Goal: Complete application form

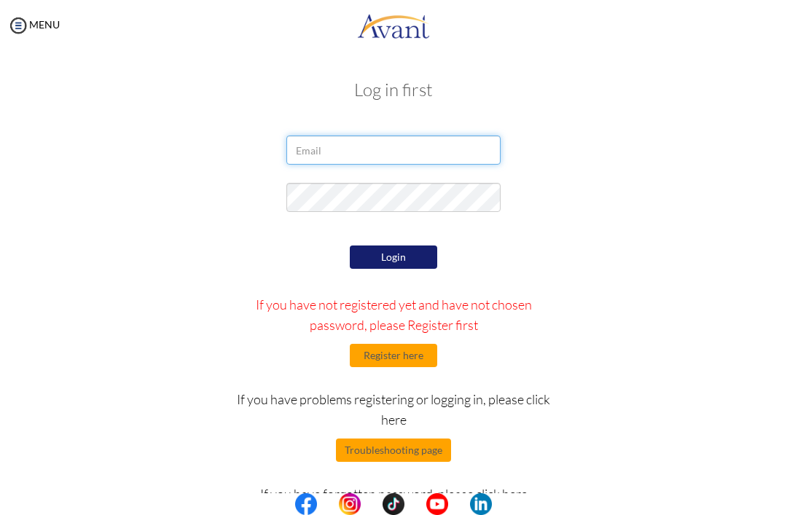
click at [450, 149] on input "email" at bounding box center [392, 150] width 213 height 29
type input "kinasepala@gmail.com"
click at [421, 262] on button "Login" at bounding box center [393, 257] width 87 height 23
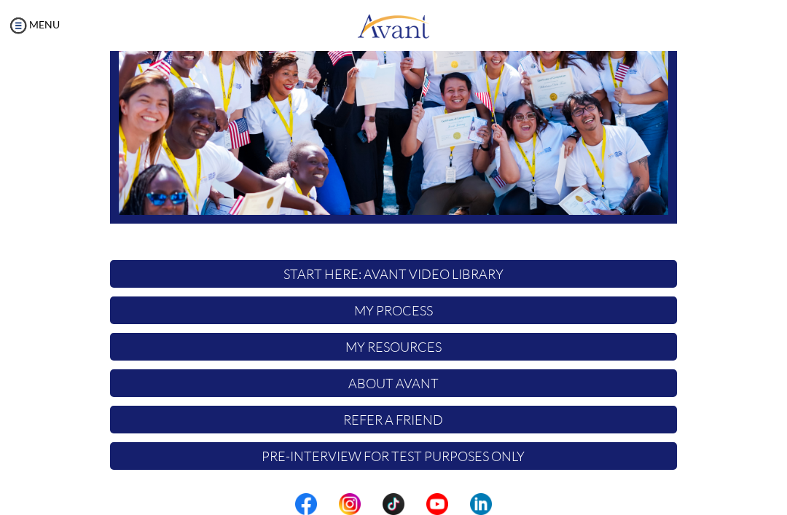
scroll to position [226, 0]
click at [587, 319] on p "My Process" at bounding box center [393, 311] width 567 height 28
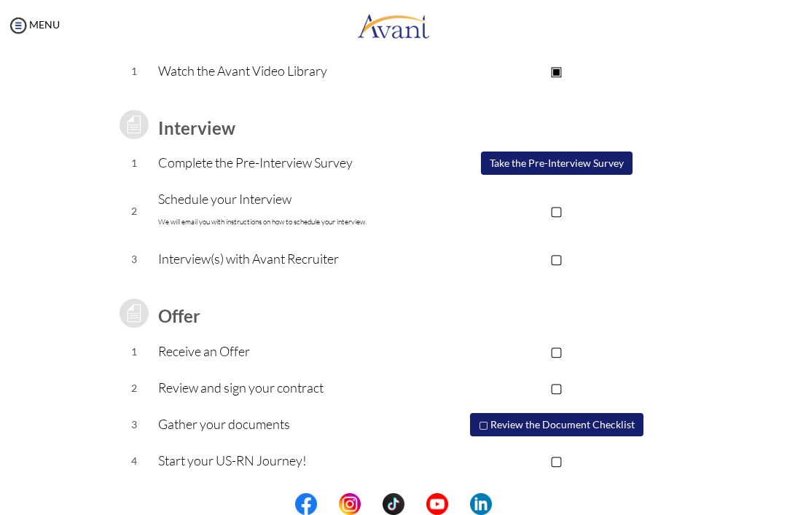
scroll to position [147, 0]
click at [589, 160] on button "Take the Pre-Interview Survey" at bounding box center [557, 163] width 152 height 23
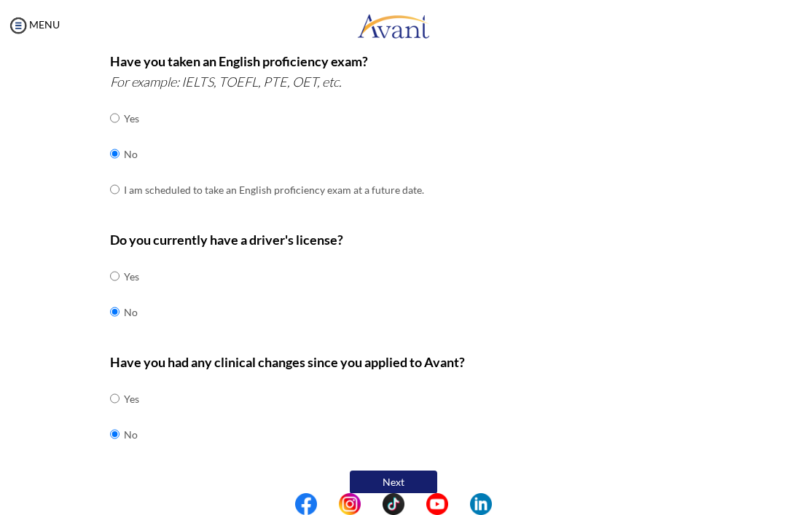
click at [416, 471] on button "Next" at bounding box center [393, 482] width 87 height 23
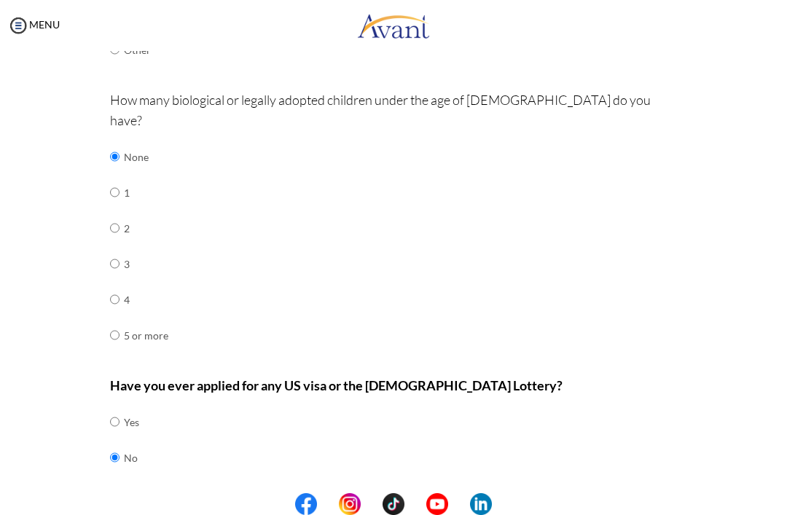
click at [450, 494] on button "Next" at bounding box center [440, 505] width 87 height 23
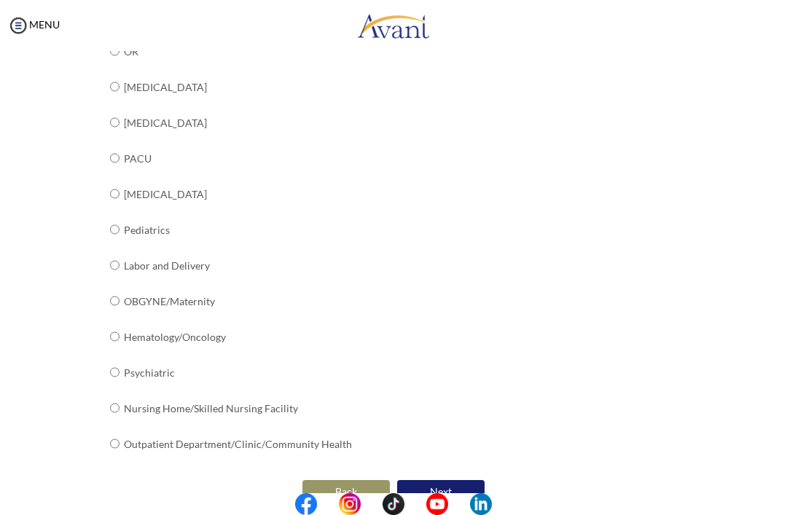
click at [462, 480] on button "Next" at bounding box center [440, 491] width 87 height 23
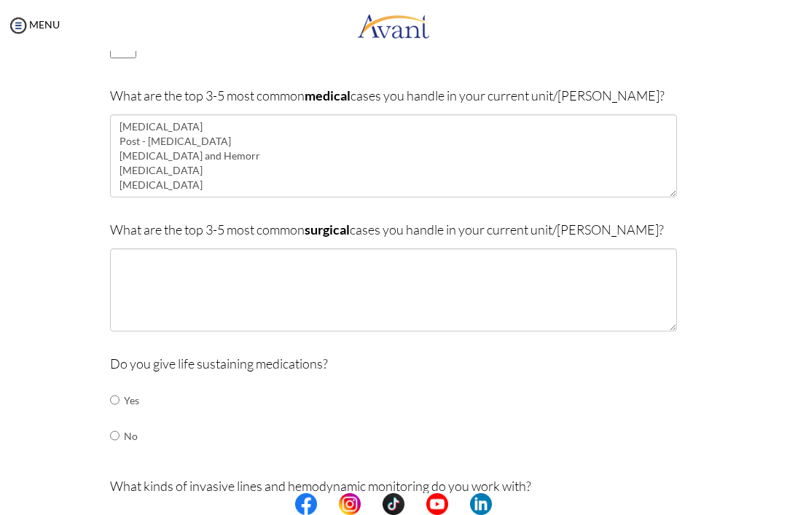
scroll to position [342, 0]
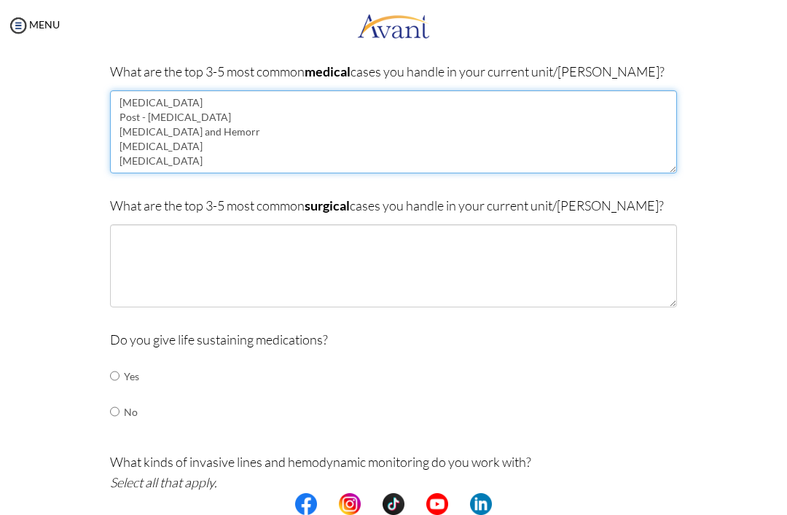
click at [269, 129] on textarea "Acute Coronary Syndrome Post - Cardiac Arrest Ischemic and Hemorr Traumatic Bra…" at bounding box center [393, 131] width 567 height 83
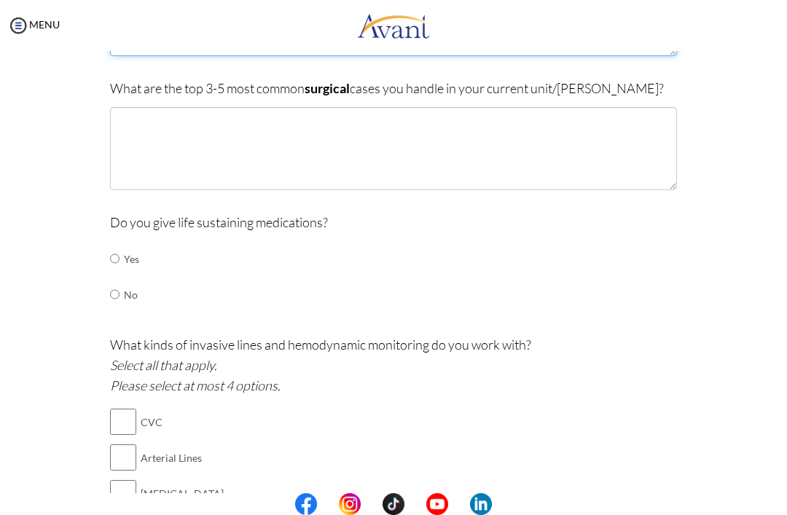
scroll to position [444, 0]
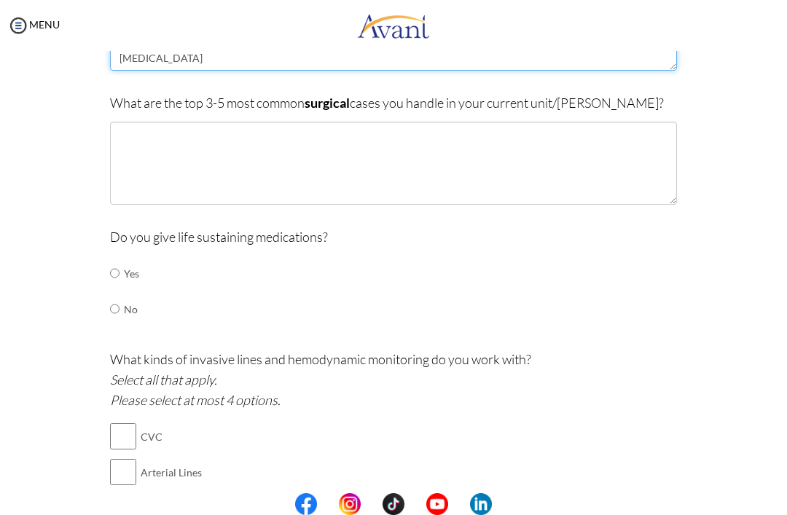
type textarea "Acute Coronary Syndrome Post - Cardiac Arrest Ischemic and Hemorrhagic Stroke T…"
click at [589, 145] on textarea at bounding box center [393, 163] width 567 height 83
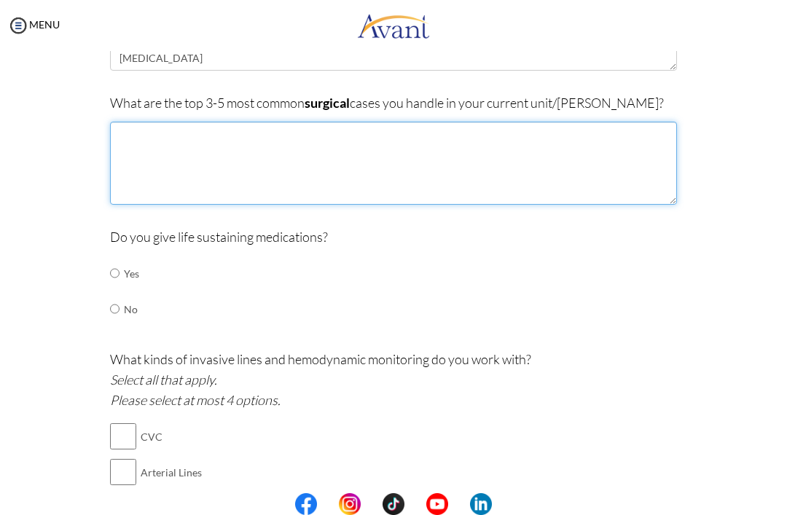
scroll to position [445, 0]
type textarea "P"
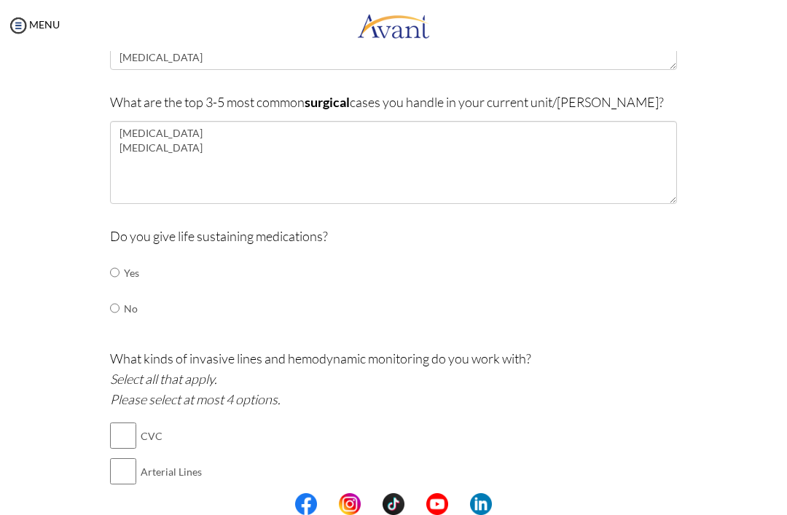
click at [589, 4] on link at bounding box center [393, 26] width 787 height 44
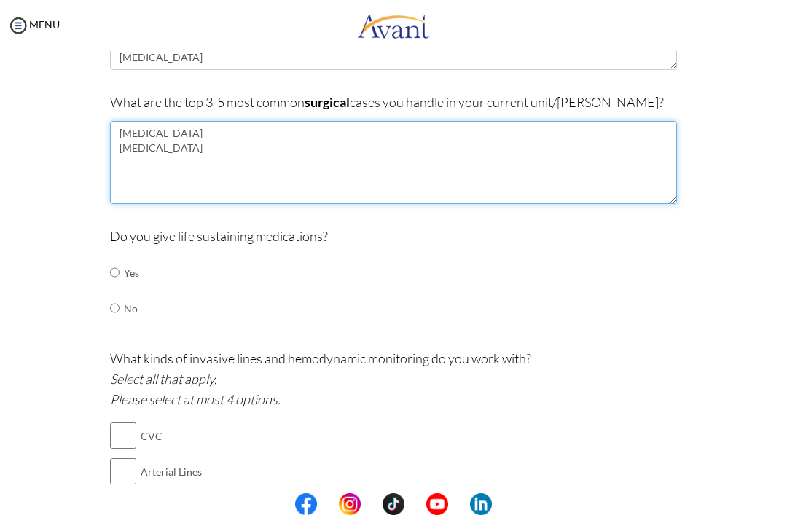
click at [297, 157] on textarea "Craniotomy Exploratory Laparotomy" at bounding box center [393, 162] width 567 height 83
type textarea "Craniotomy Exploratory Laparotomy CVC Insertion Debridement"
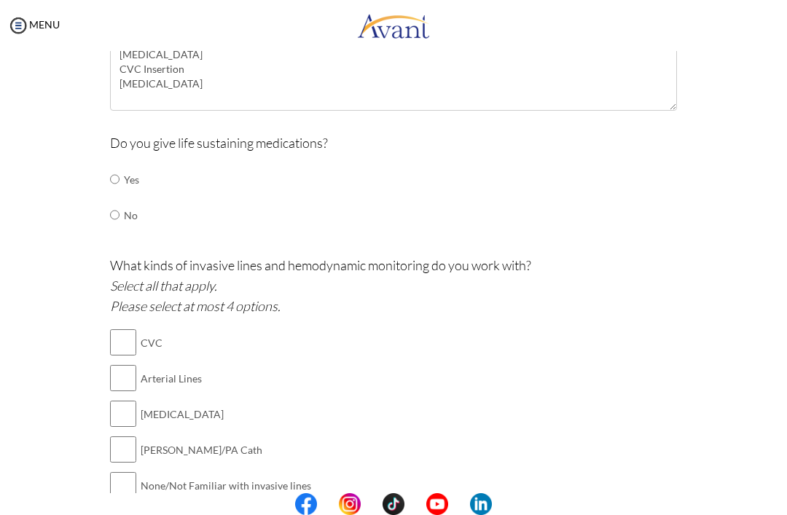
scroll to position [541, 0]
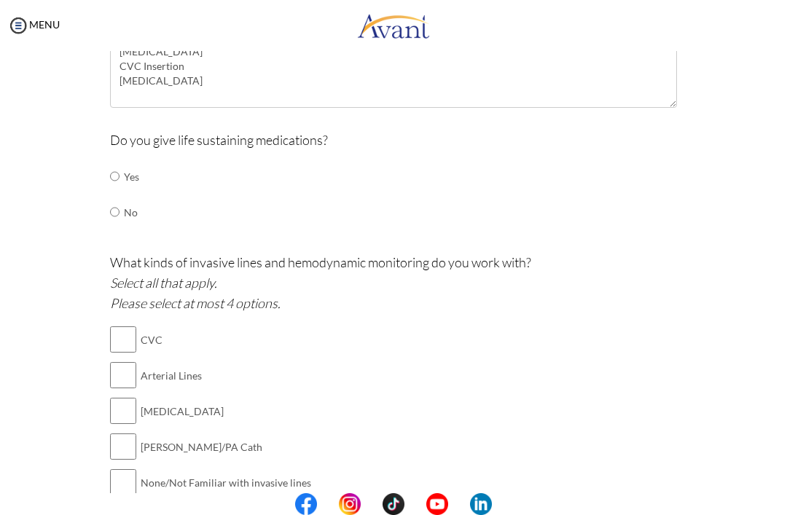
click at [119, 167] on input "radio" at bounding box center [114, 176] width 9 height 29
radio input "true"
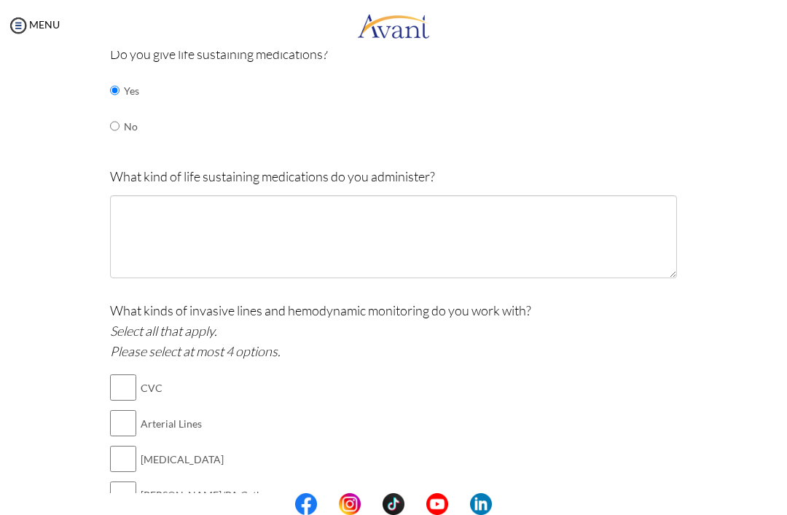
scroll to position [633, 0]
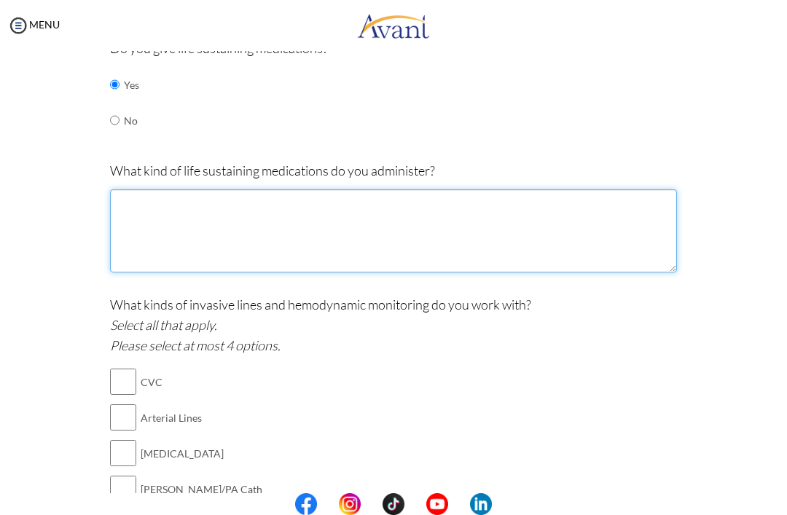
click at [364, 225] on textarea at bounding box center [393, 230] width 567 height 83
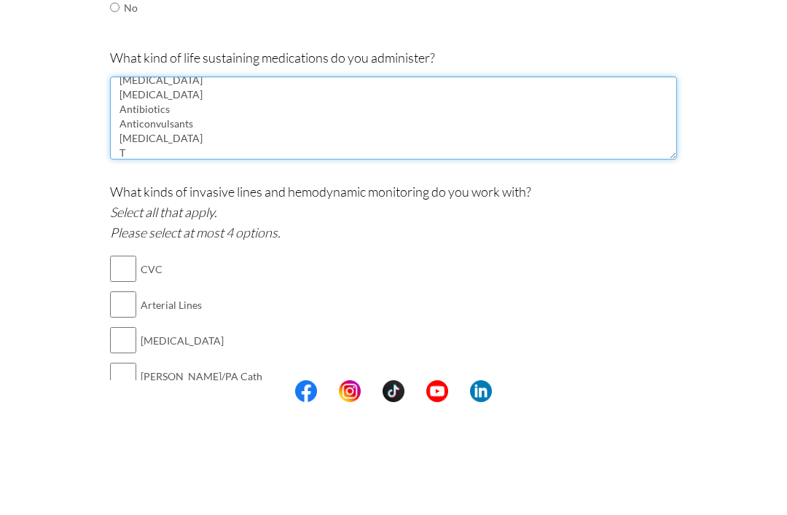
scroll to position [82, 0]
type textarea "Norepinephrine Dopamine Dobutamine Epinephrine Amiodarone Atropine Calcium Gluc…"
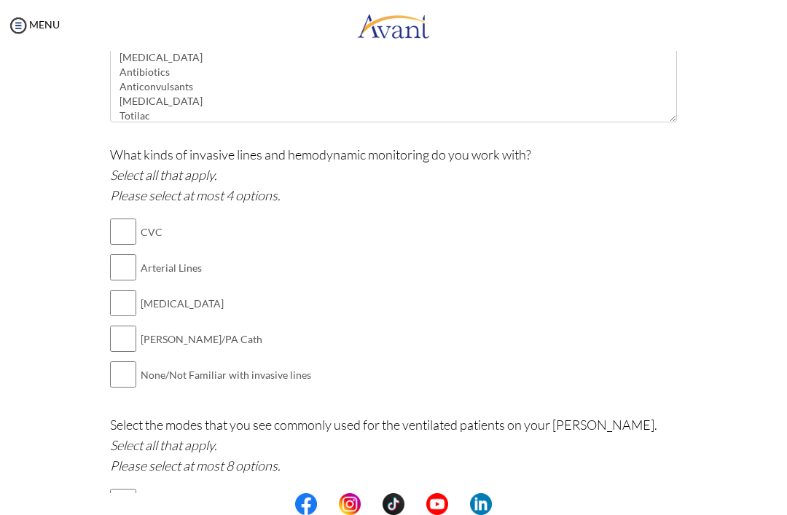
scroll to position [785, 0]
click at [122, 224] on input "checkbox" at bounding box center [123, 230] width 26 height 29
checkbox input "true"
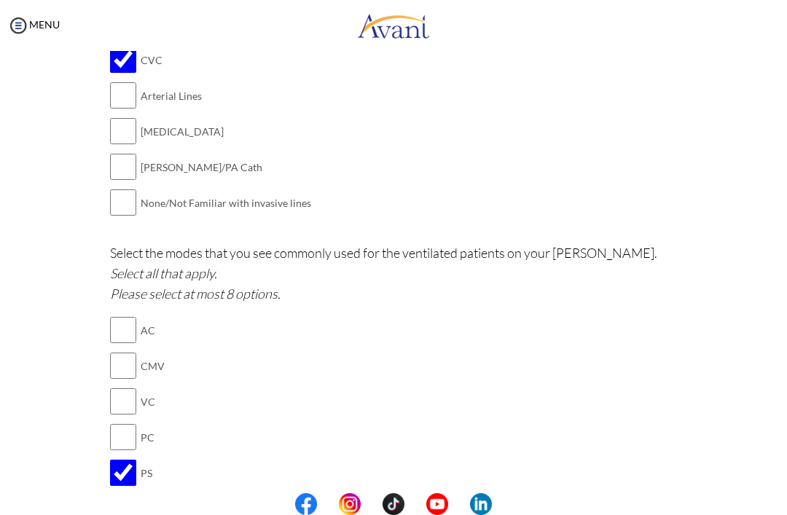
scroll to position [967, 0]
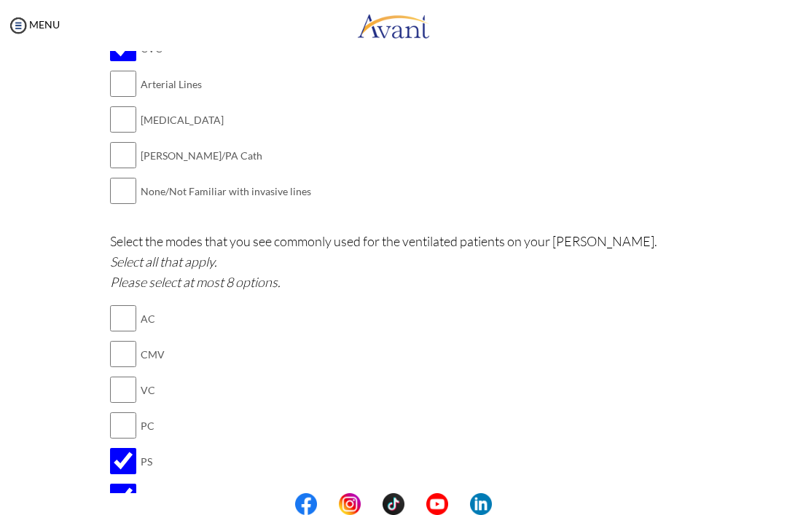
click at [122, 310] on input "checkbox" at bounding box center [123, 318] width 26 height 29
checkbox input "true"
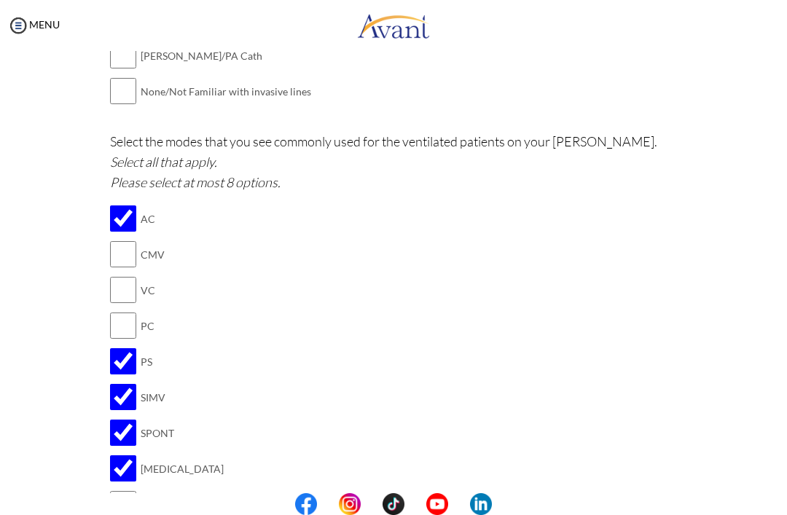
scroll to position [1071, 0]
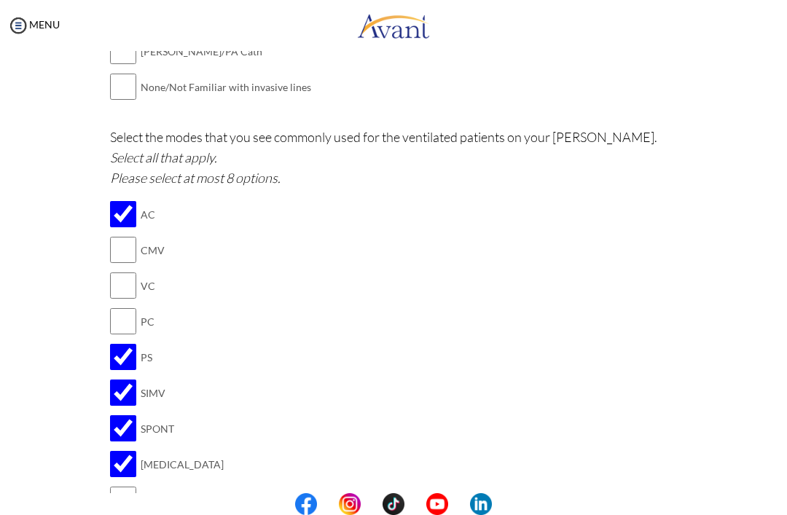
click at [130, 235] on input "checkbox" at bounding box center [123, 249] width 26 height 29
checkbox input "true"
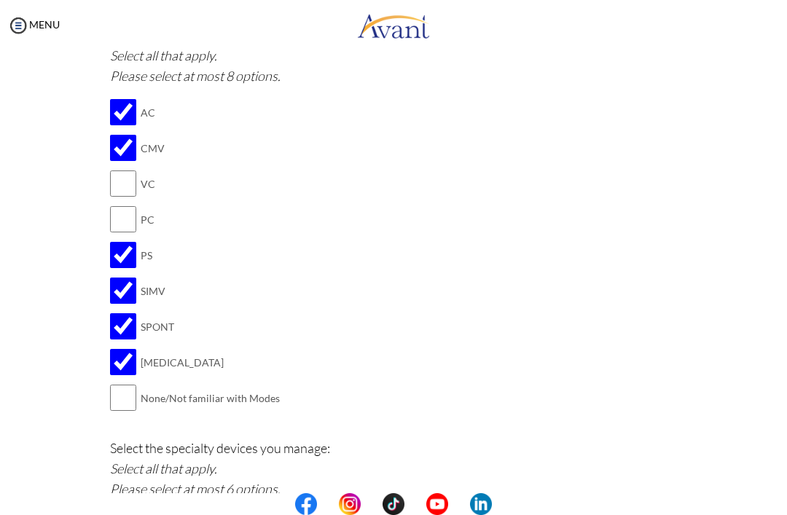
scroll to position [1178, 0]
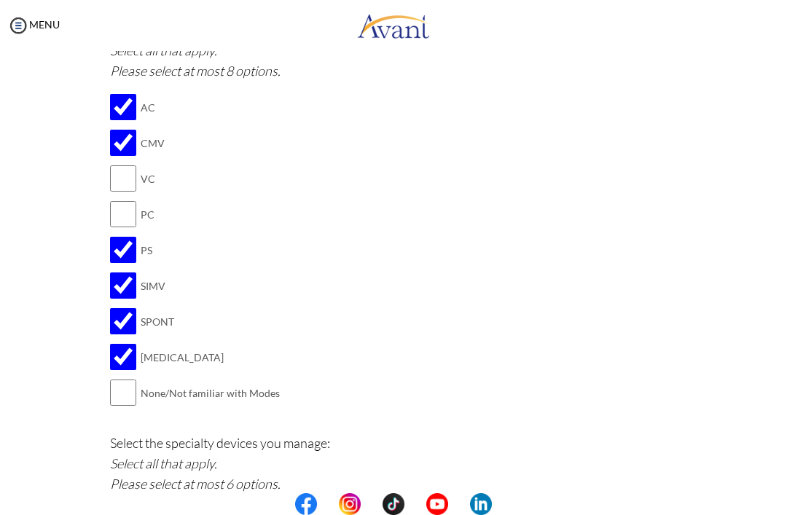
click at [133, 307] on input "checkbox" at bounding box center [123, 321] width 26 height 29
checkbox input "false"
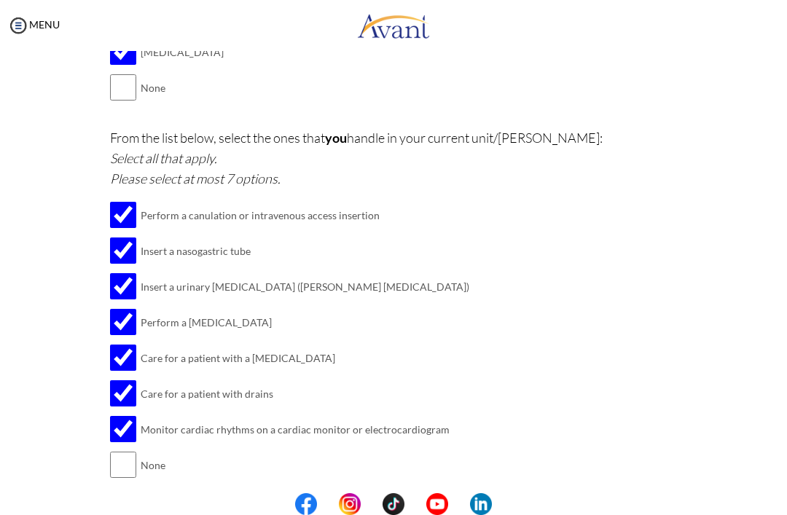
scroll to position [1824, 0]
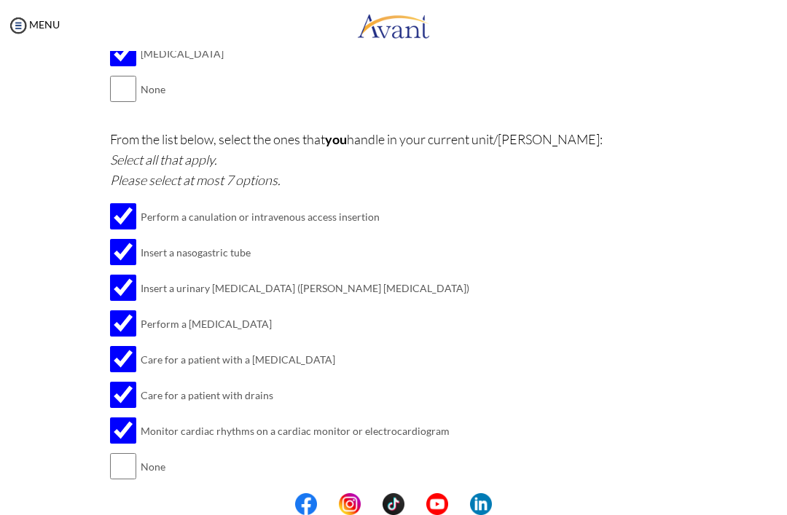
click at [444, 503] on button "Submit" at bounding box center [440, 514] width 87 height 23
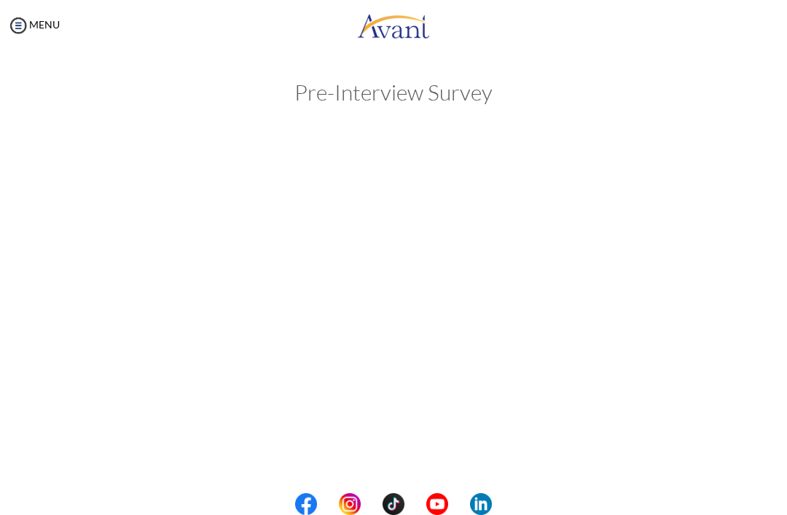
scroll to position [0, 0]
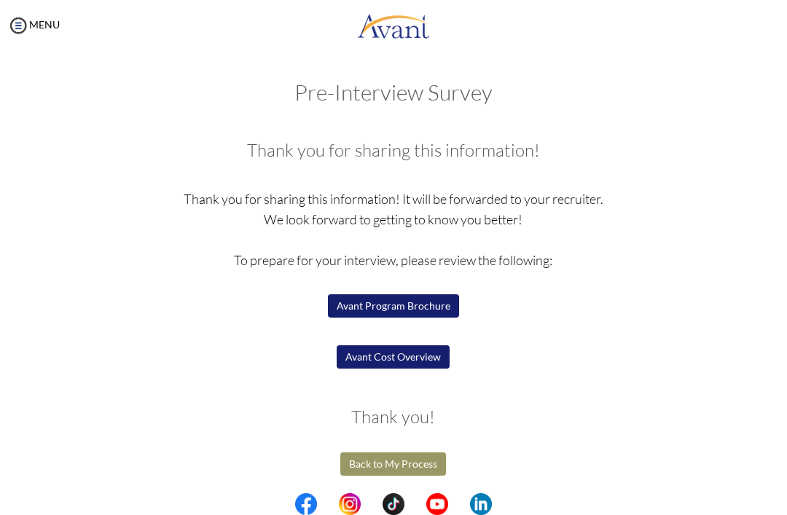
click at [589, 200] on div "Are you currently in school now? Yes No Have you taken the NCLEX-RN exam before…" at bounding box center [393, 302] width 707 height 353
click at [422, 304] on button "Avant Program Brochure" at bounding box center [393, 305] width 131 height 23
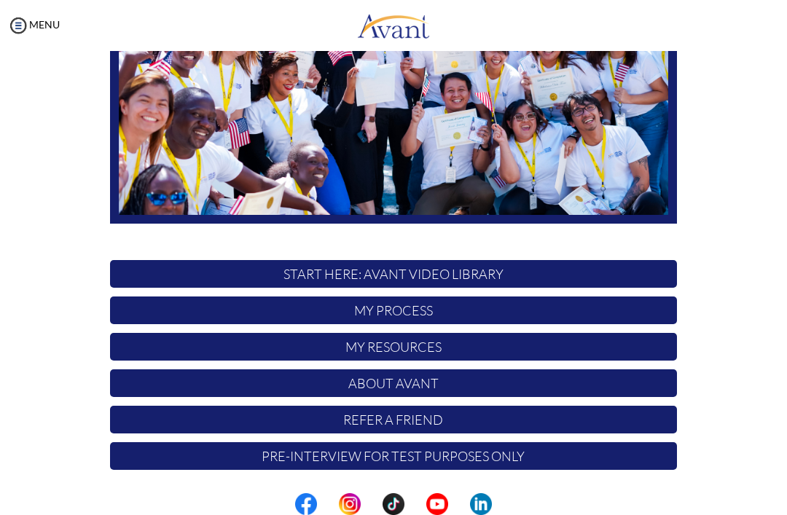
scroll to position [226, 0]
click at [166, 313] on p "My Process" at bounding box center [393, 311] width 567 height 28
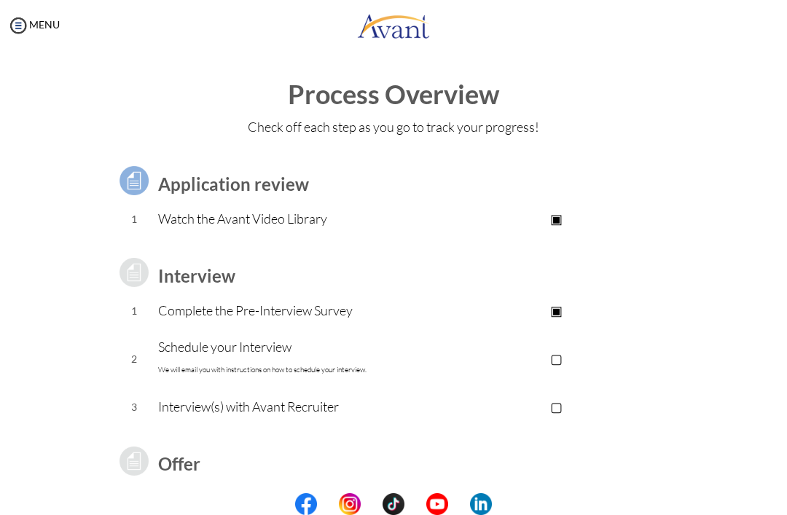
click at [566, 364] on p "▢" at bounding box center [556, 358] width 241 height 20
click at [565, 361] on p "▣" at bounding box center [556, 358] width 241 height 20
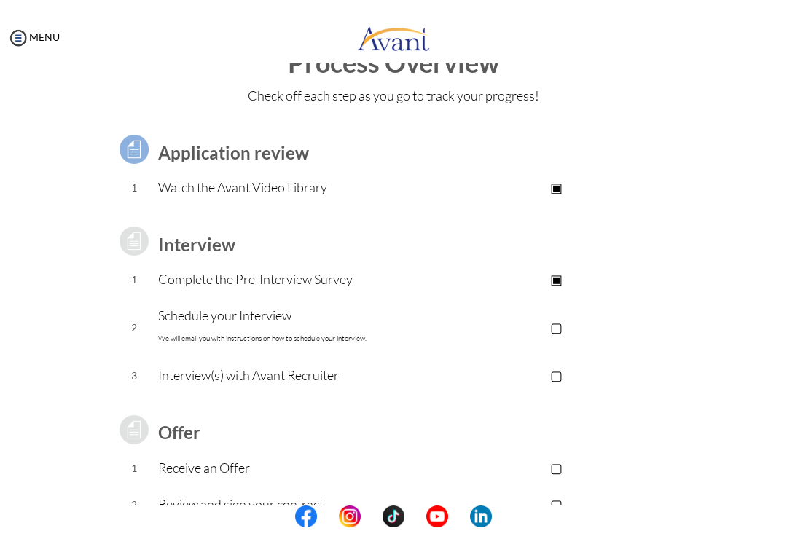
scroll to position [40, 0]
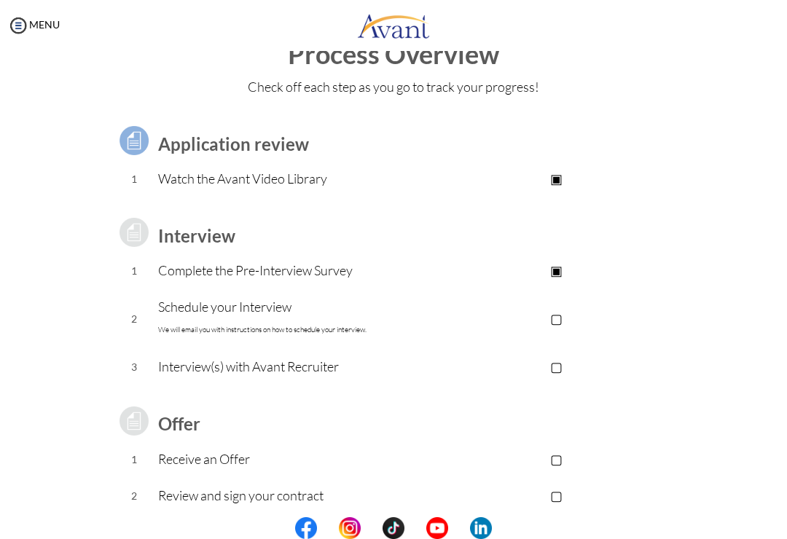
click at [185, 270] on p "Complete the Pre-Interview Survey" at bounding box center [297, 270] width 278 height 20
click at [562, 267] on p "▣" at bounding box center [556, 270] width 241 height 20
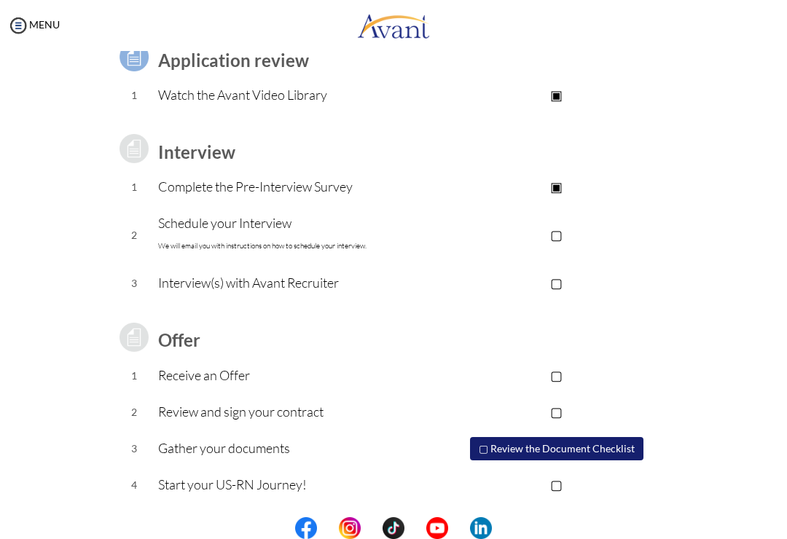
scroll to position [123, 0]
click at [11, 28] on img at bounding box center [18, 26] width 22 height 22
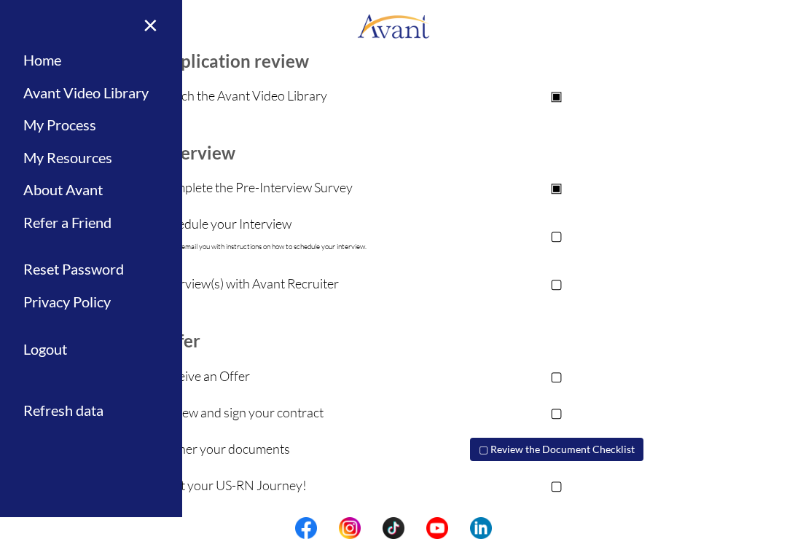
click at [748, 105] on div "Process Overview Check off each step as you go to track your progress! Applicat…" at bounding box center [394, 267] width 758 height 620
click at [729, 119] on div "Application review 1 Watch the Avant Video Library ▣ Avant Video Library Interv…" at bounding box center [393, 264] width 707 height 482
click at [149, 23] on link "×" at bounding box center [141, 24] width 44 height 49
